Goal: Information Seeking & Learning: Check status

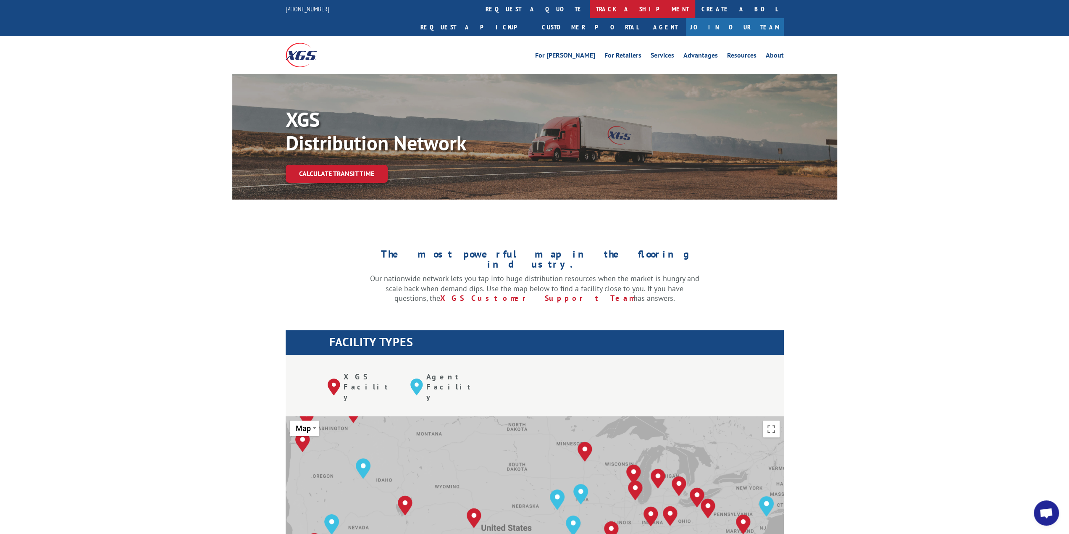
click at [590, 14] on link "track a shipment" at bounding box center [642, 9] width 105 height 18
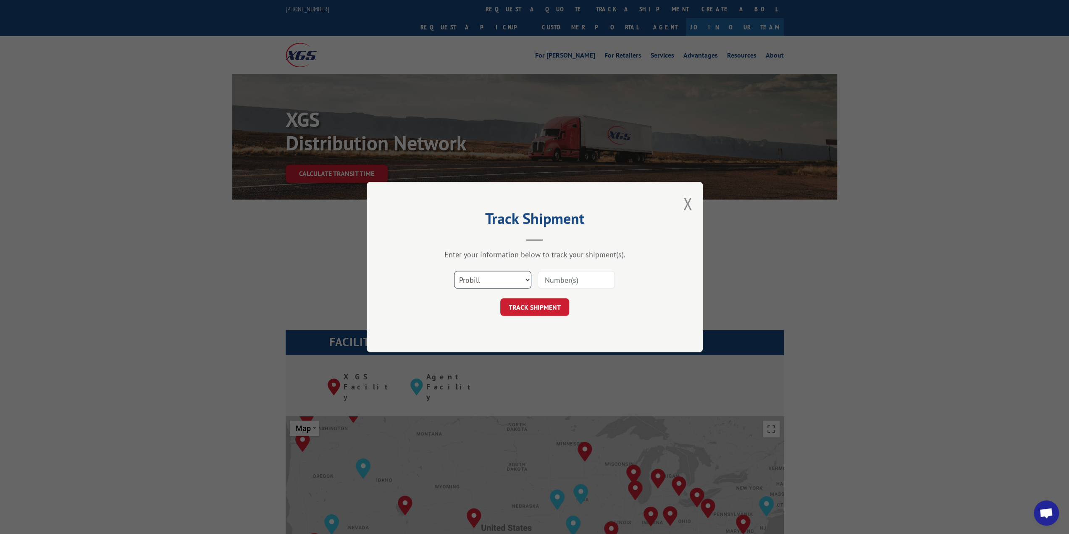
click at [489, 278] on select "Select category... Probill BOL PO" at bounding box center [492, 280] width 77 height 18
select select "bol"
click at [454, 271] on select "Select category... Probill BOL PO" at bounding box center [492, 280] width 77 height 18
click at [584, 281] on input at bounding box center [576, 280] width 77 height 18
drag, startPoint x: 578, startPoint y: 273, endPoint x: 541, endPoint y: 276, distance: 37.1
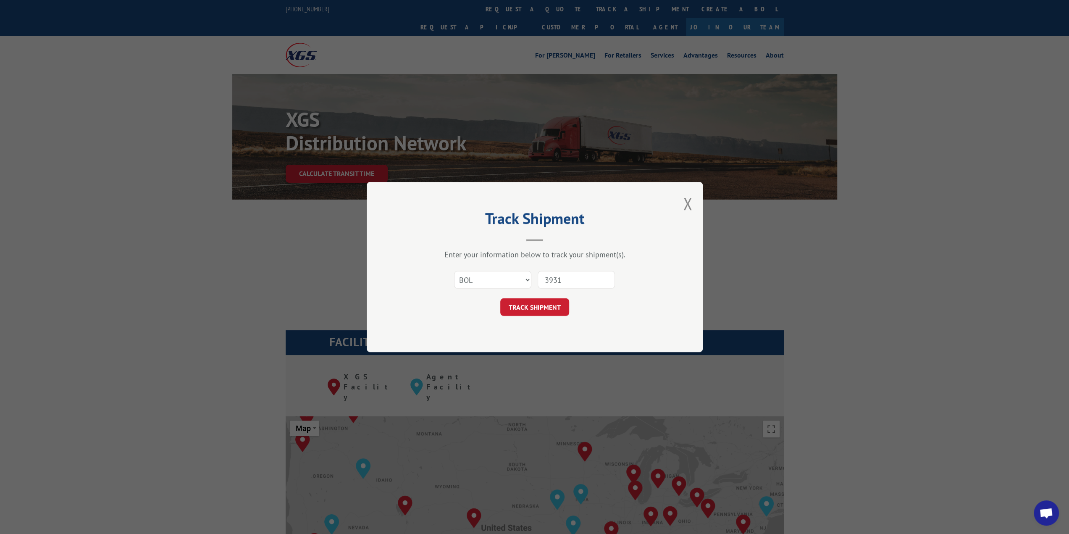
click at [541, 276] on input "3931" at bounding box center [576, 280] width 77 height 18
paste input "391081"
type input "3391081"
click button "TRACK SHIPMENT" at bounding box center [534, 307] width 69 height 18
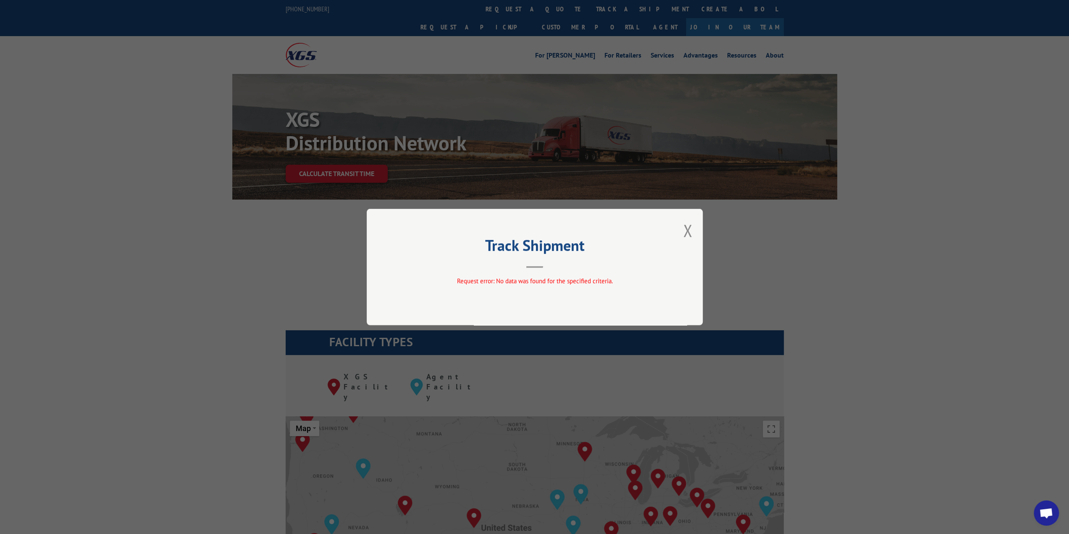
click at [685, 231] on button "Close modal" at bounding box center [687, 230] width 9 height 22
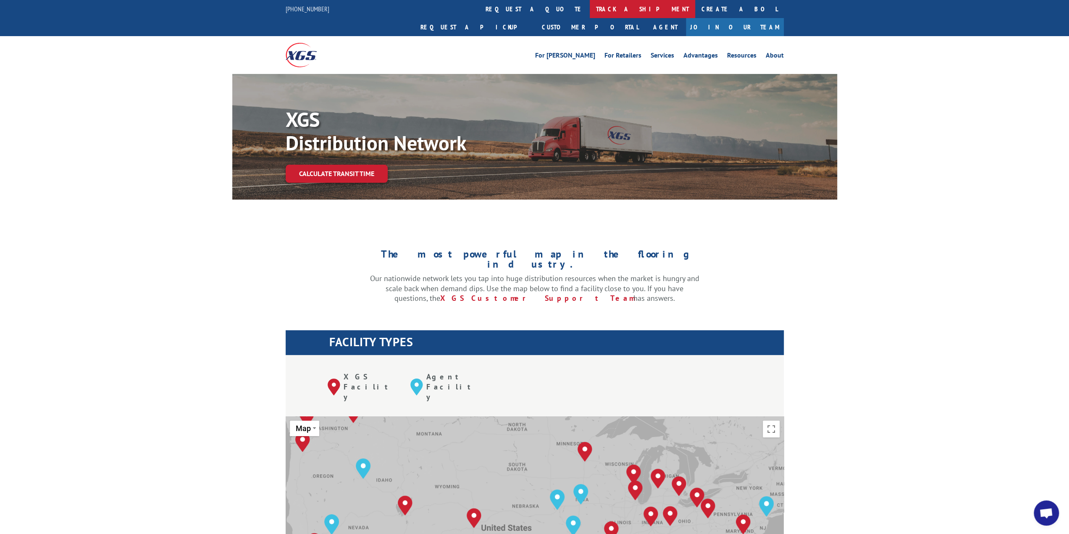
click at [590, 7] on link "track a shipment" at bounding box center [642, 9] width 105 height 18
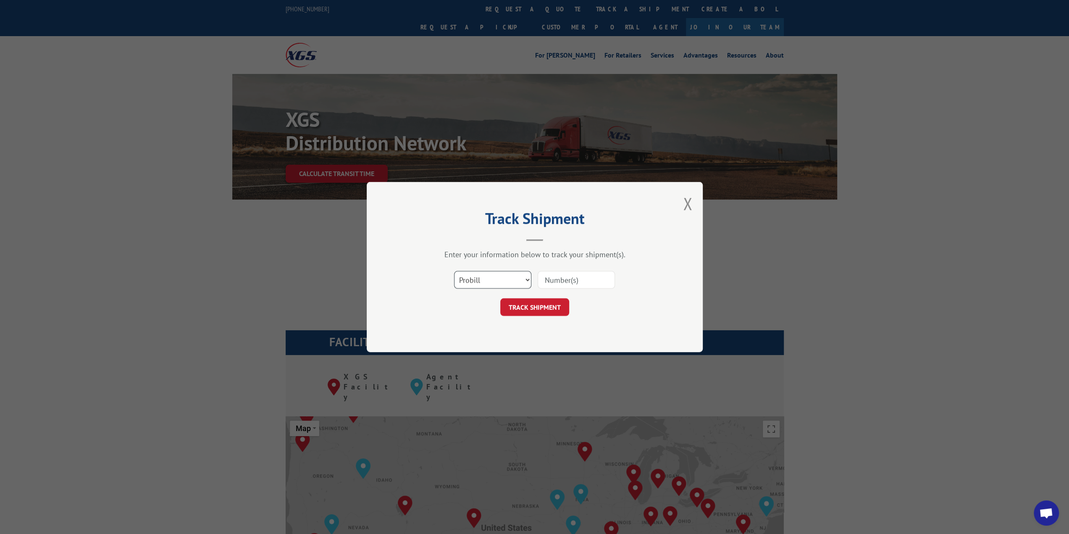
click at [512, 282] on select "Select category... Probill BOL PO" at bounding box center [492, 280] width 77 height 18
click at [454, 271] on select "Select category... Probill BOL PO" at bounding box center [492, 280] width 77 height 18
click at [564, 282] on input at bounding box center [576, 280] width 77 height 18
click at [525, 282] on select "Select category... Probill BOL PO" at bounding box center [492, 280] width 77 height 18
select select "bol"
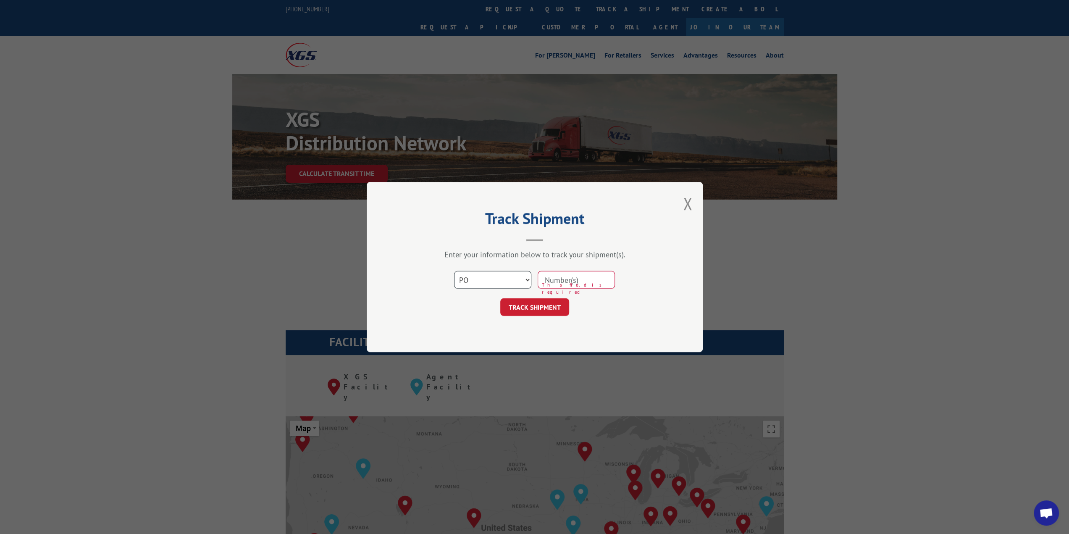
click at [454, 271] on select "Select category... Probill BOL PO" at bounding box center [492, 280] width 77 height 18
click at [571, 282] on input at bounding box center [576, 280] width 77 height 18
type input "4732333"
click button "TRACK SHIPMENT" at bounding box center [534, 307] width 69 height 18
